Goal: Task Accomplishment & Management: Manage account settings

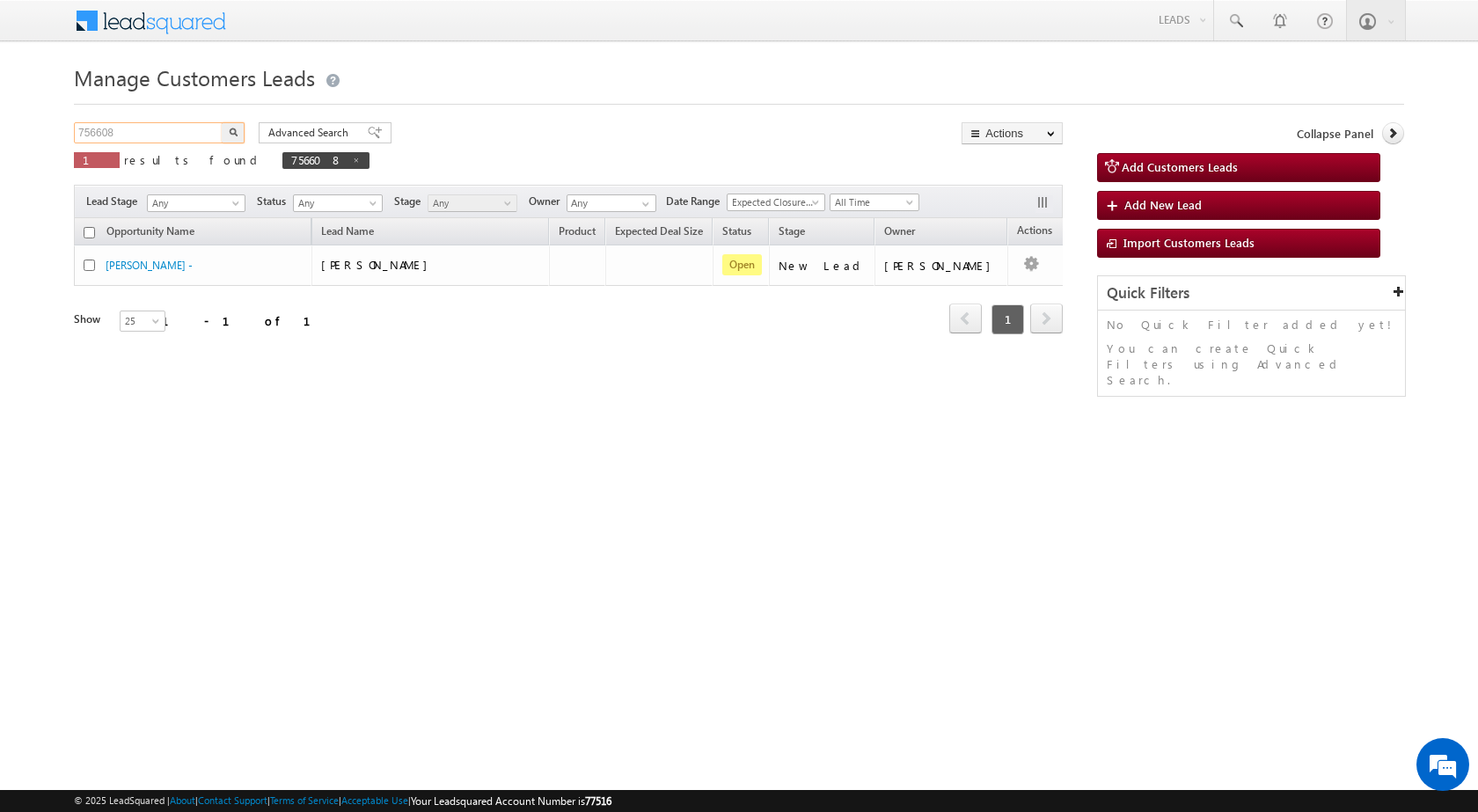
click at [81, 127] on input "756608" at bounding box center [148, 133] width 150 height 21
paste input "7046"
type input "757046"
click at [231, 124] on button "button" at bounding box center [233, 133] width 23 height 21
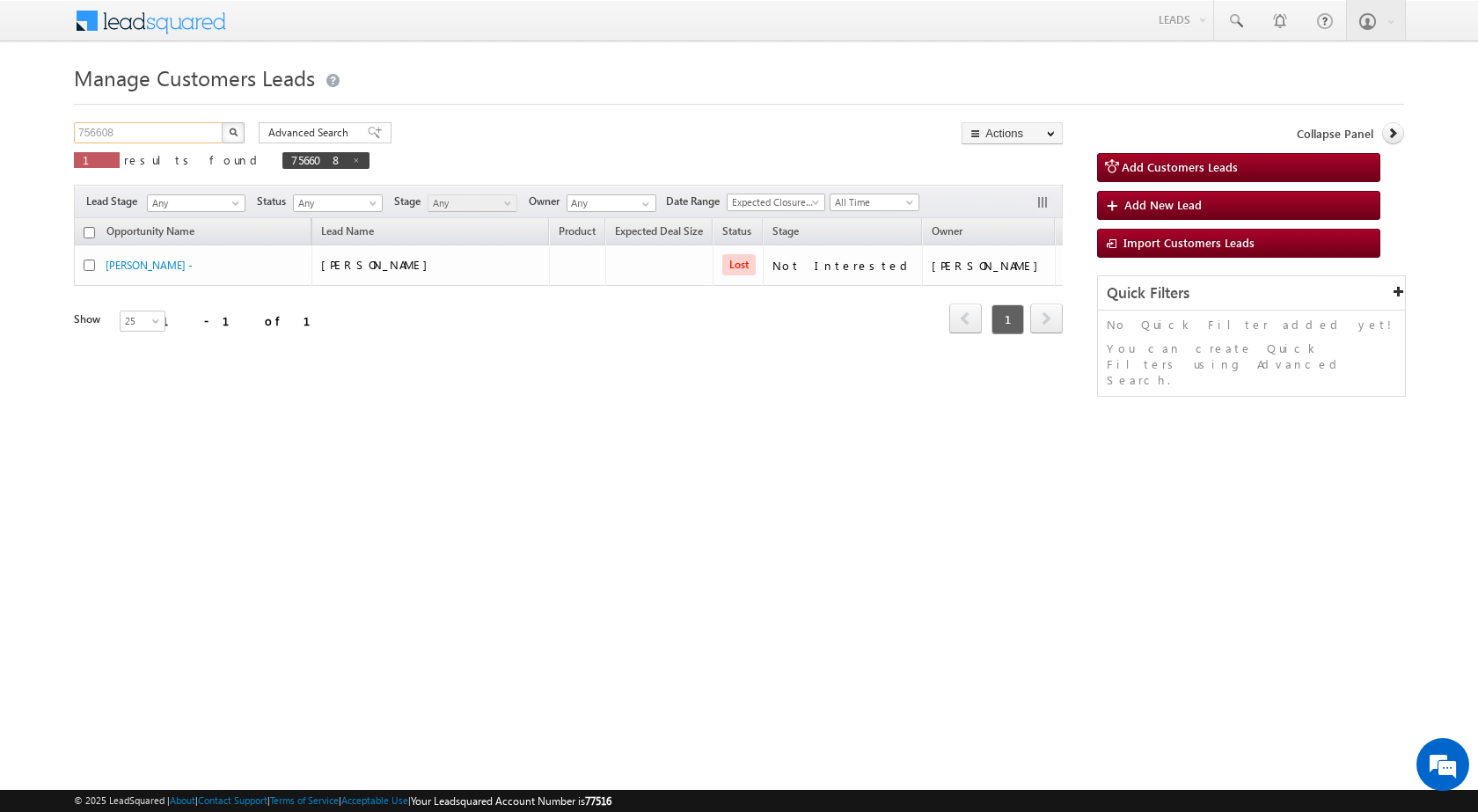
click at [99, 136] on input "756608" at bounding box center [148, 133] width 150 height 21
paste input "7046"
type input "757046"
click at [229, 129] on img "button" at bounding box center [232, 132] width 9 height 9
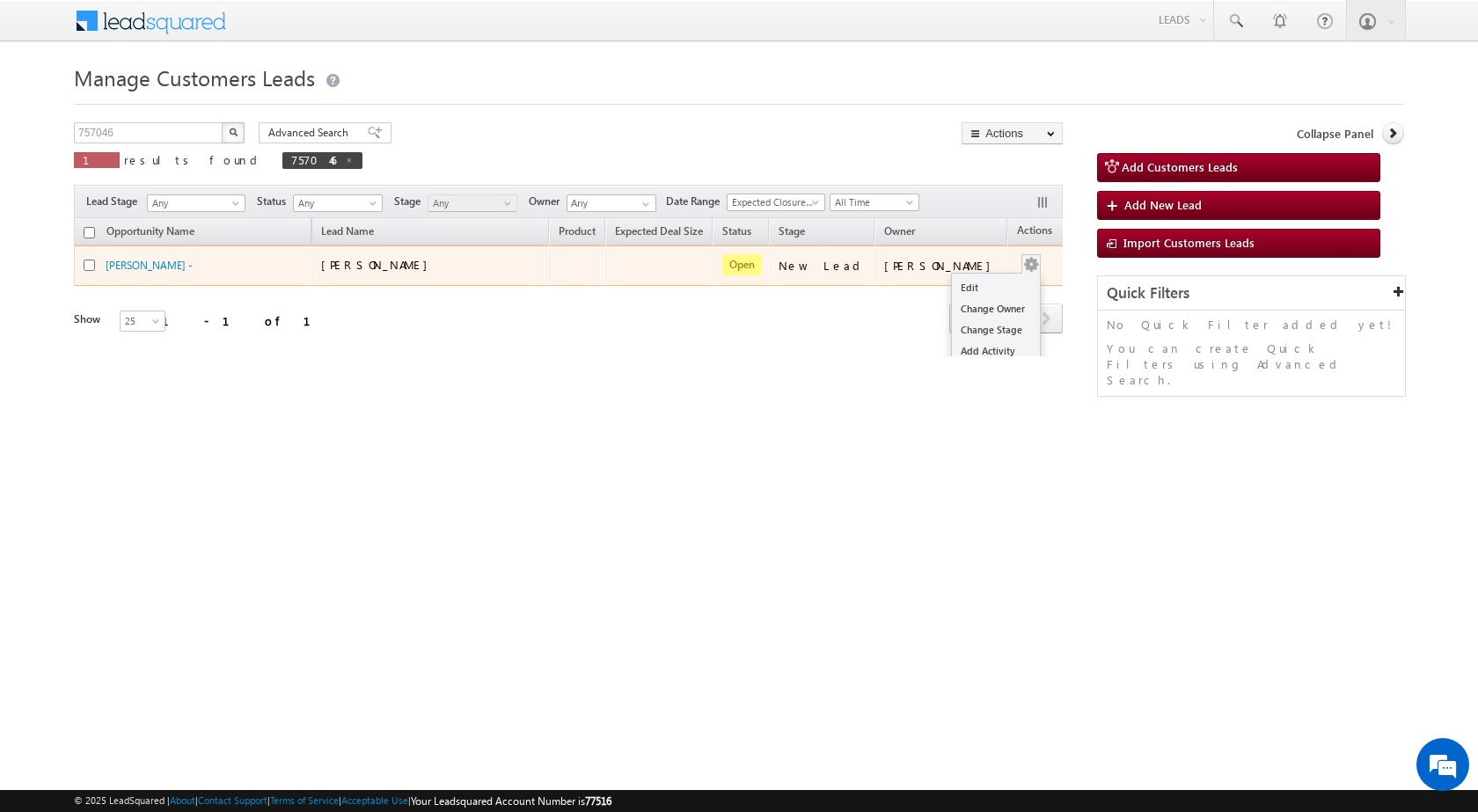
click at [1017, 269] on div "Edit Change Owner Change Stage Add Activity Add Task Delete" at bounding box center [1031, 266] width 28 height 23
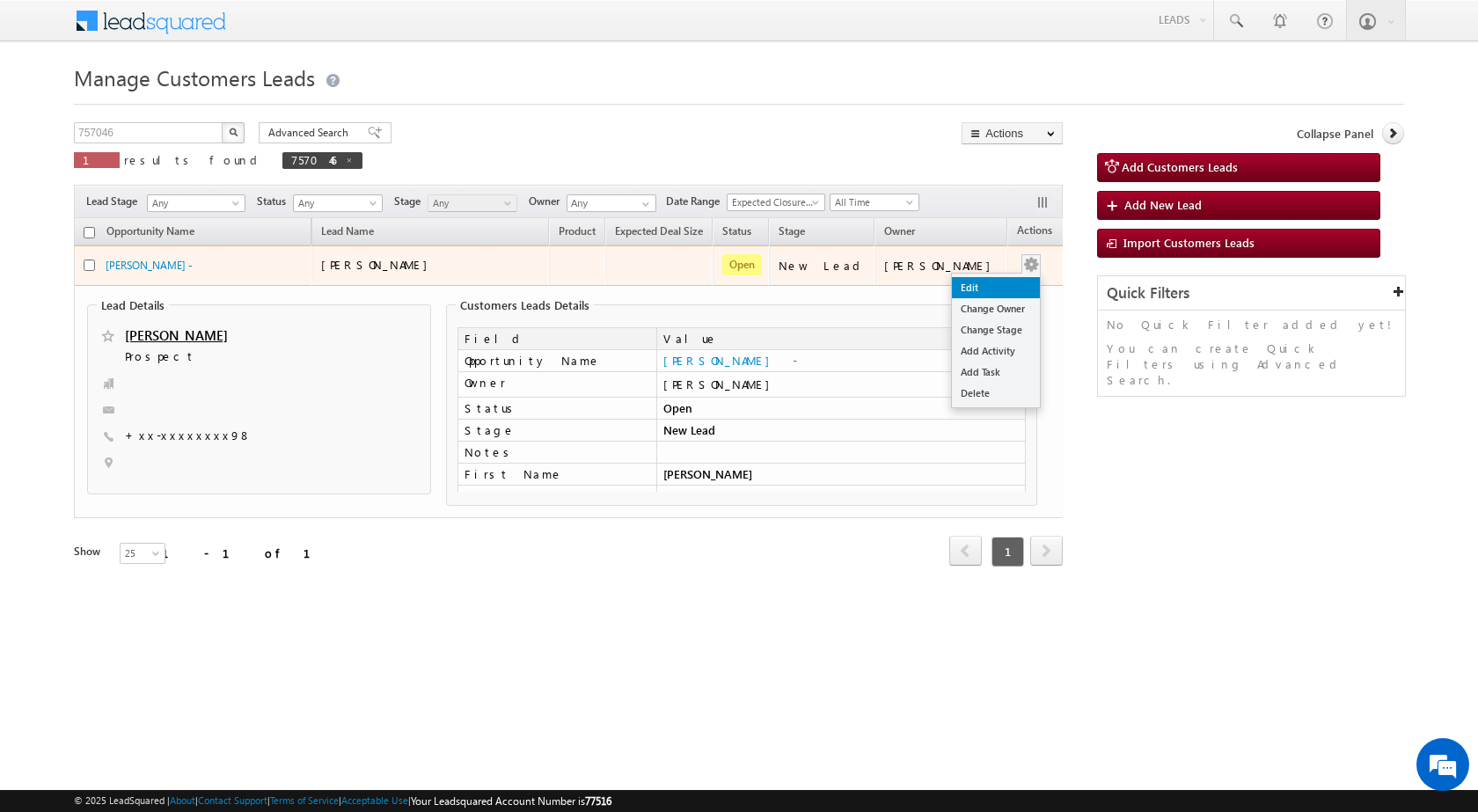
click at [996, 283] on link "Edit" at bounding box center [995, 287] width 88 height 21
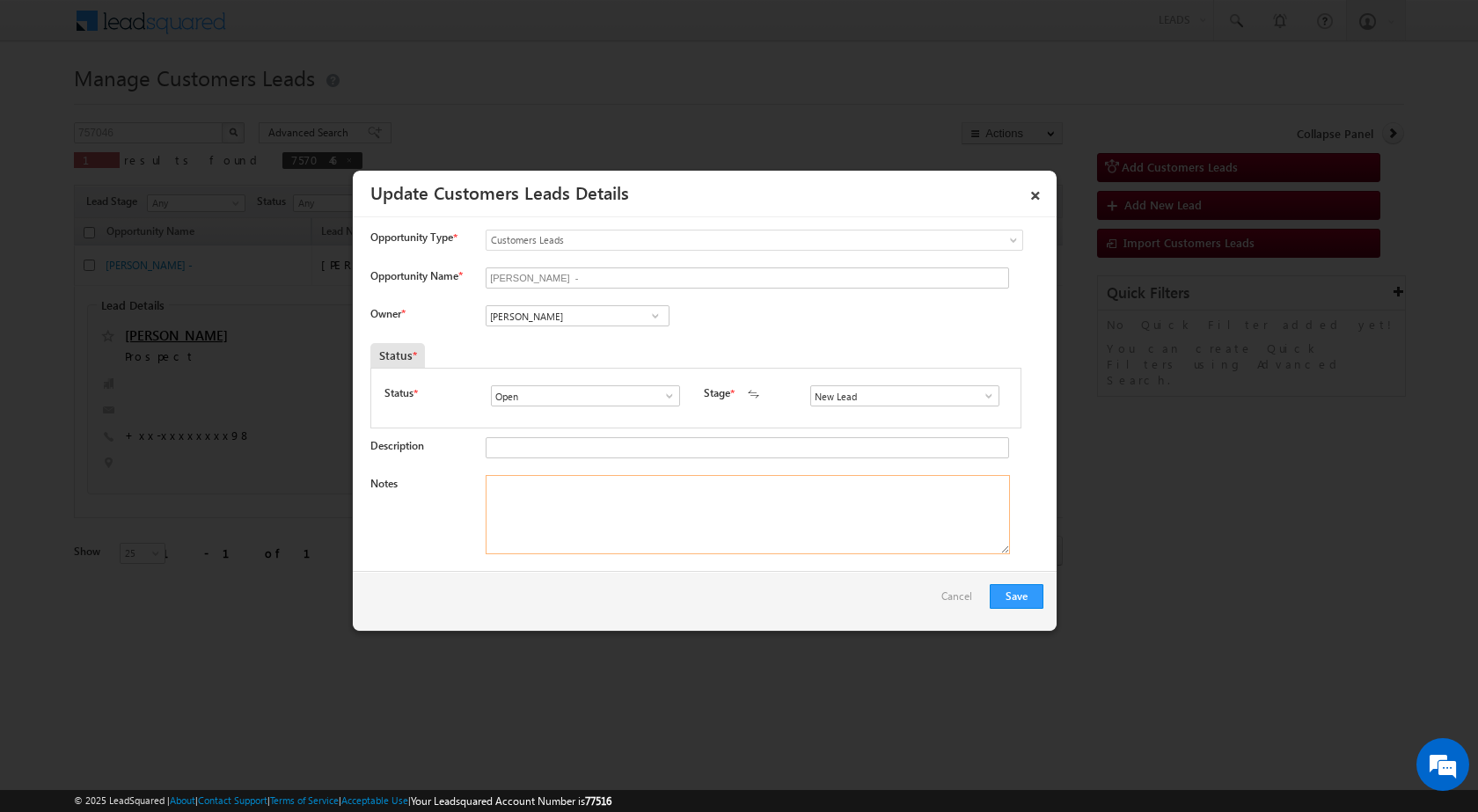
click at [709, 526] on textarea "Notes" at bounding box center [748, 515] width 525 height 79
paste textarea "757046 / SALMAN / 8273931598 / P + C / 244001 TO MORADABAD / PLOT VALUE - 09 LA…"
type textarea "757046 / SALMAN / 8273931598 / P + C / 244001 TO MORADABAD / PLOT VALUE - 09 LA…"
click at [656, 322] on span at bounding box center [655, 316] width 17 height 15
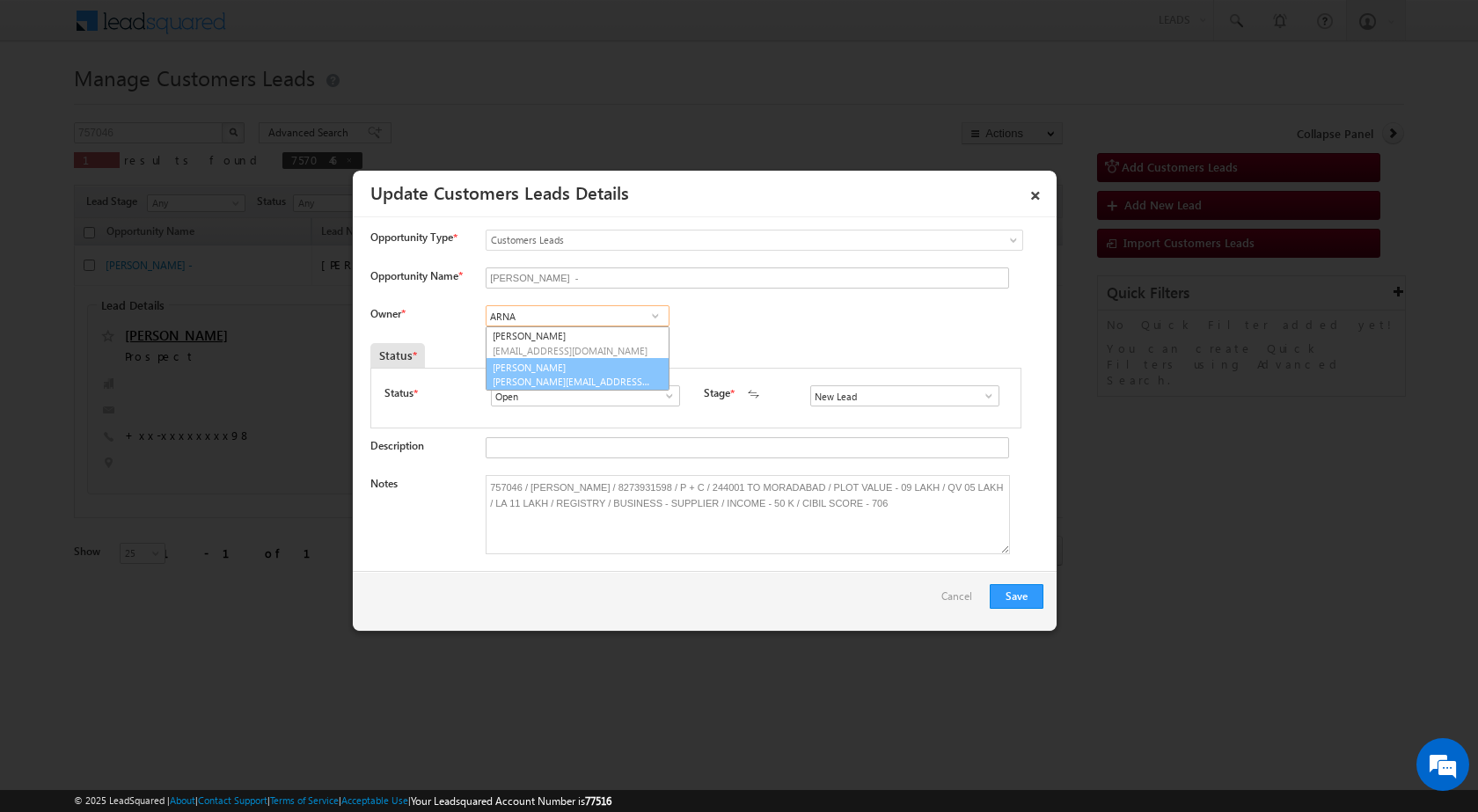
click at [613, 362] on link "Arnav Pathak arnav.pathak@sgrlimited.in" at bounding box center [578, 375] width 184 height 34
type input "Arnav Pathak"
click at [1004, 595] on button "Save" at bounding box center [1015, 595] width 53 height 24
